Goal: Use online tool/utility: Utilize a website feature to perform a specific function

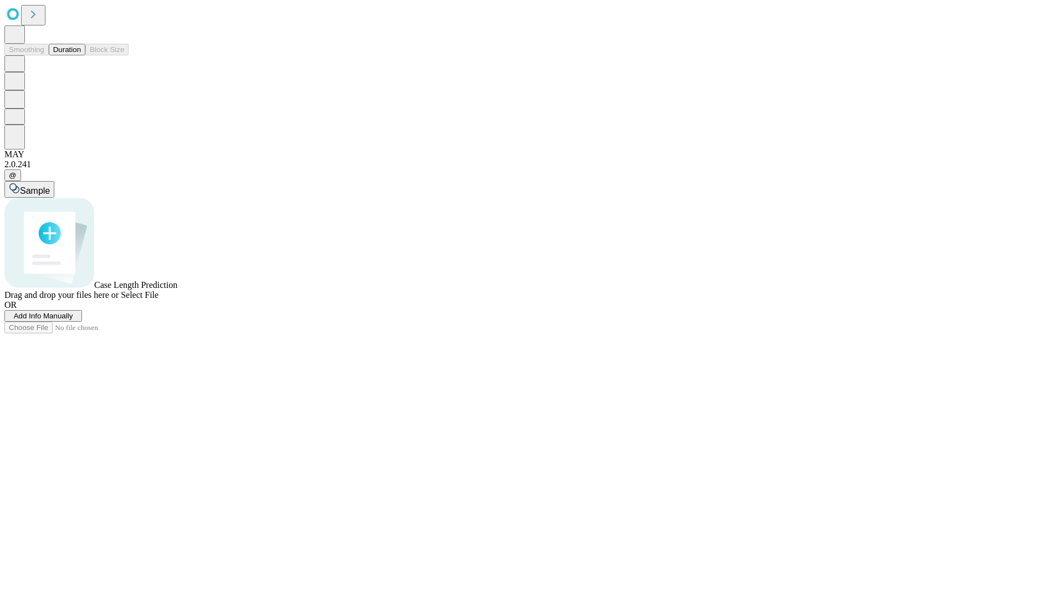
click at [73, 320] on span "Add Info Manually" at bounding box center [43, 316] width 59 height 8
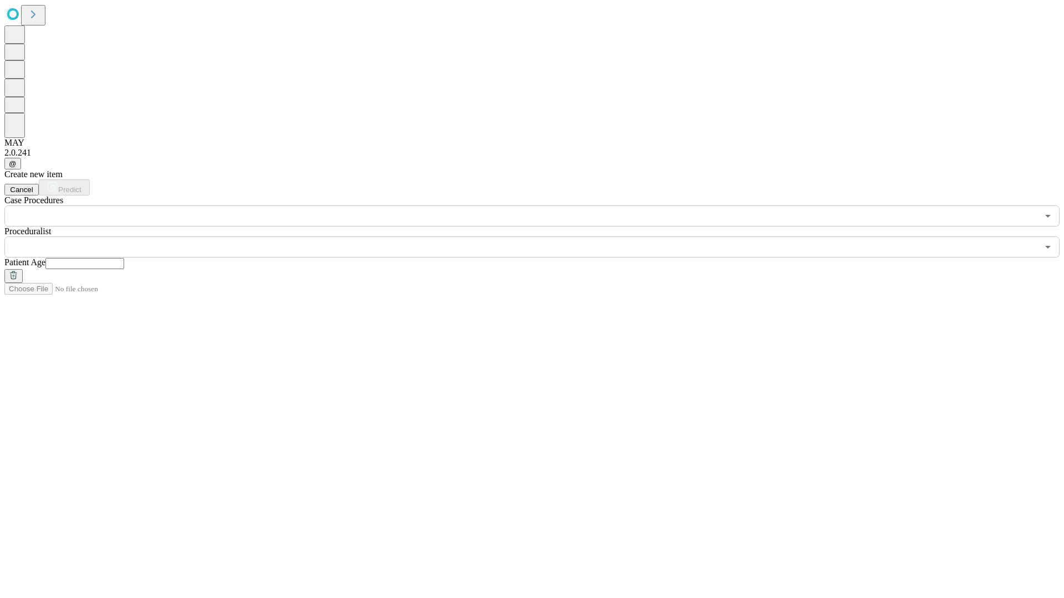
click at [124, 258] on input "text" at bounding box center [84, 263] width 79 height 11
type input "**"
click at [540, 237] on input "text" at bounding box center [520, 247] width 1033 height 21
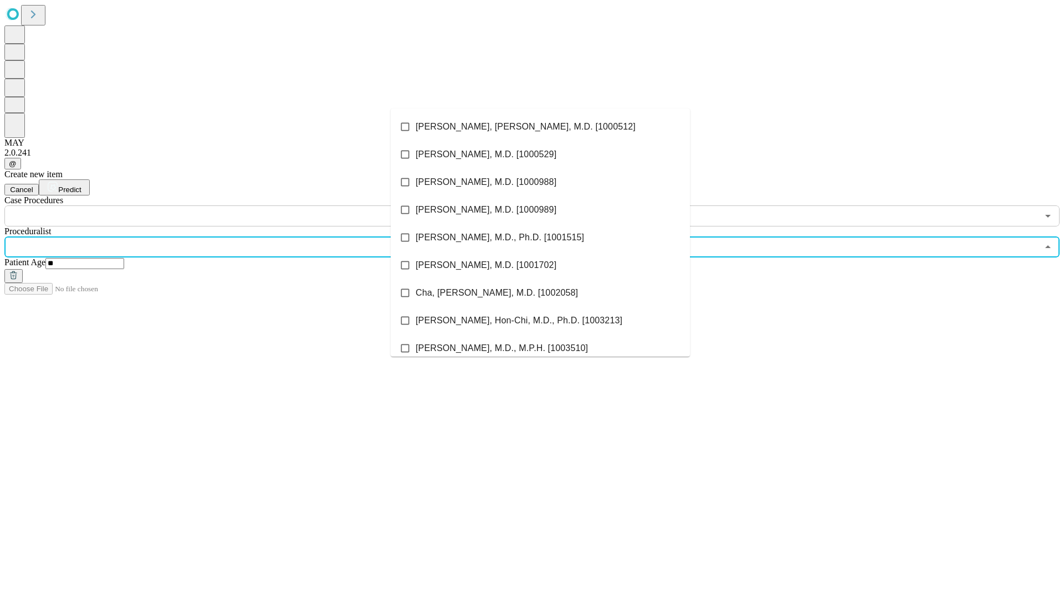
click at [540, 127] on li "[PERSON_NAME], [PERSON_NAME], M.D. [1000512]" at bounding box center [540, 127] width 299 height 28
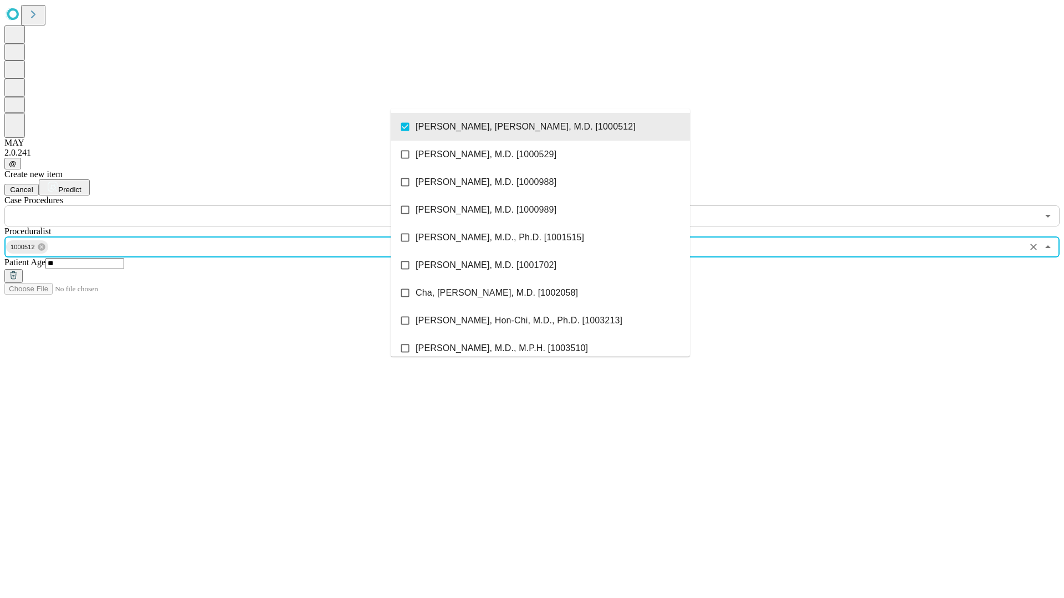
click at [233, 206] on input "text" at bounding box center [520, 216] width 1033 height 21
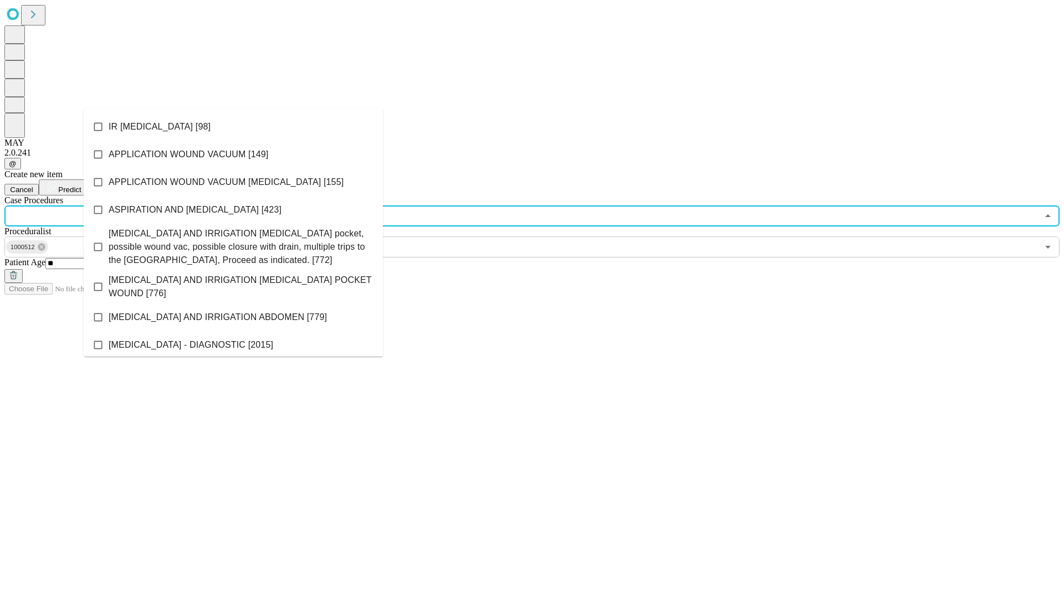
click at [233, 127] on li "IR [MEDICAL_DATA] [98]" at bounding box center [233, 127] width 299 height 28
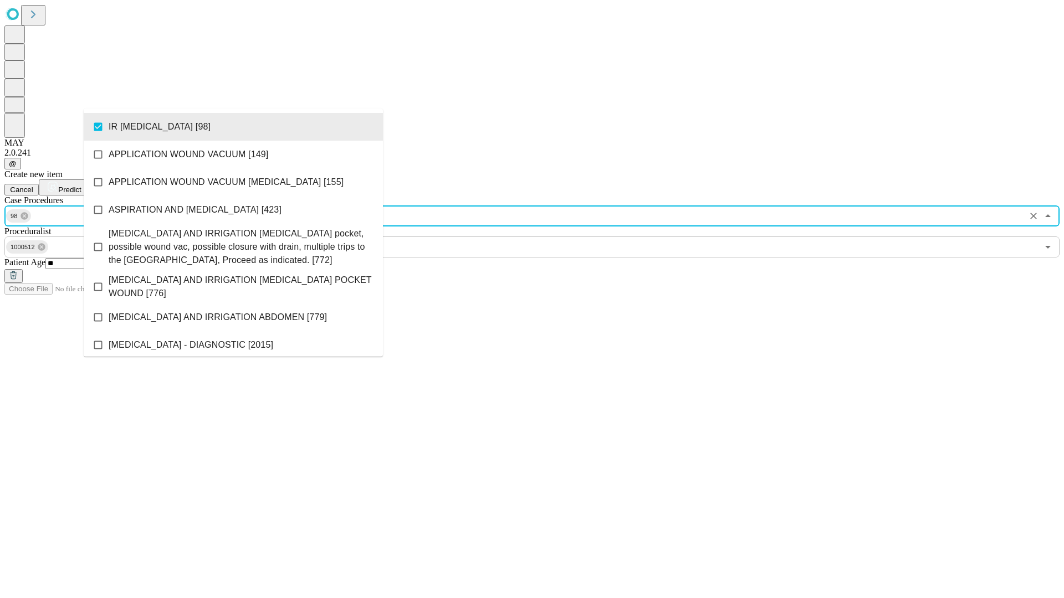
click at [81, 186] on span "Predict" at bounding box center [69, 190] width 23 height 8
